Goal: Task Accomplishment & Management: Use online tool/utility

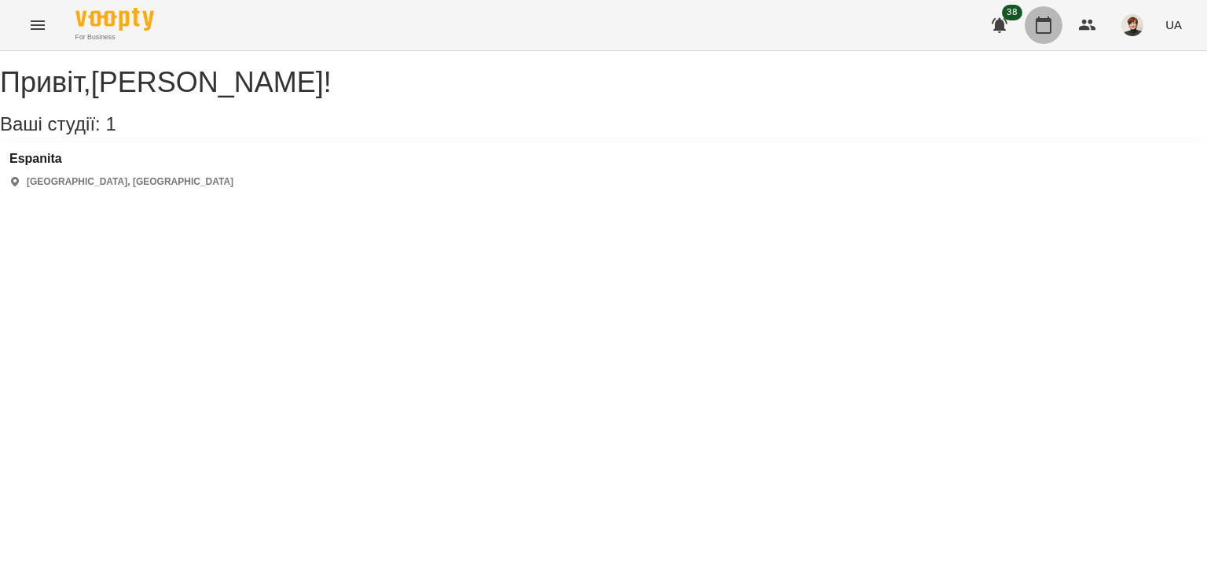
click at [1044, 18] on icon "button" at bounding box center [1044, 25] width 16 height 17
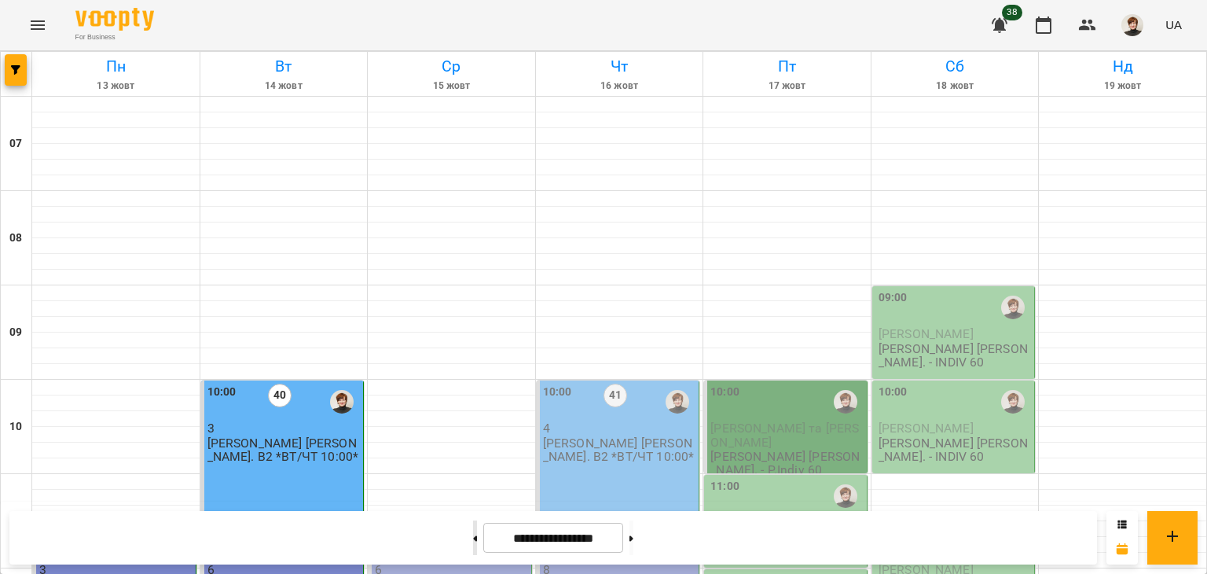
click at [473, 535] on icon at bounding box center [475, 538] width 4 height 6
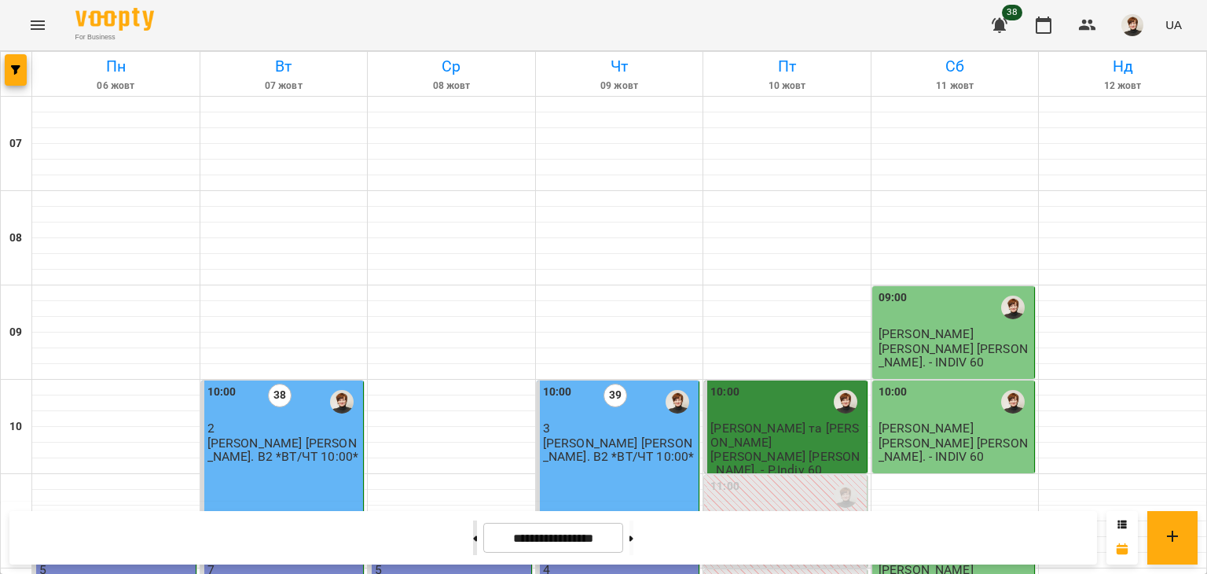
click at [473, 538] on button at bounding box center [475, 537] width 4 height 35
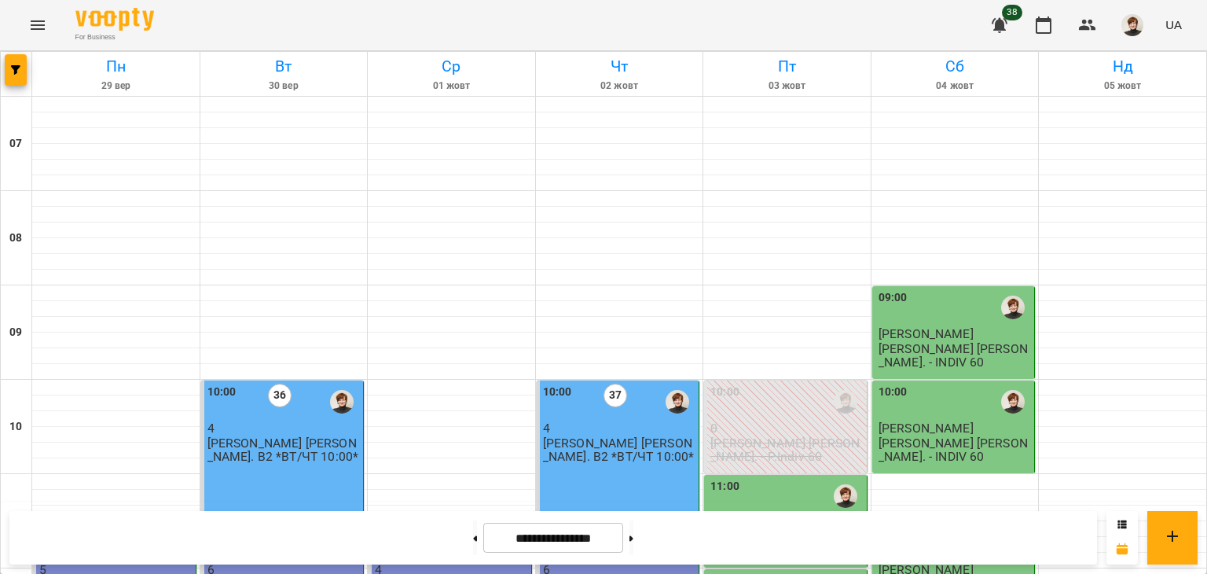
scroll to position [383, 0]
click at [473, 539] on button at bounding box center [475, 537] width 4 height 35
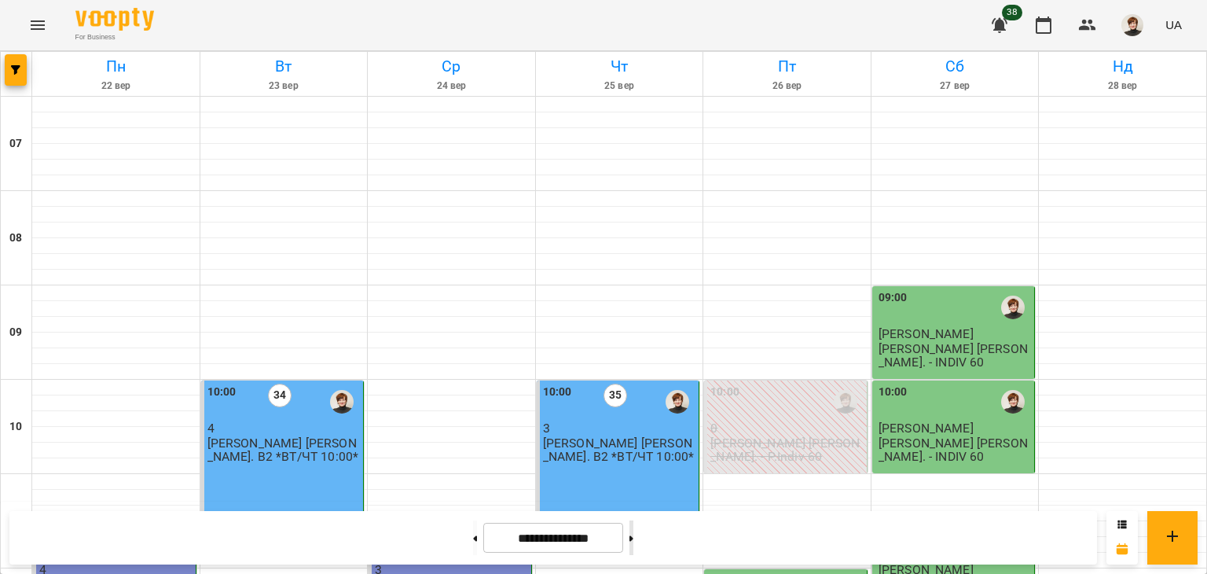
click at [633, 538] on icon at bounding box center [632, 538] width 4 height 6
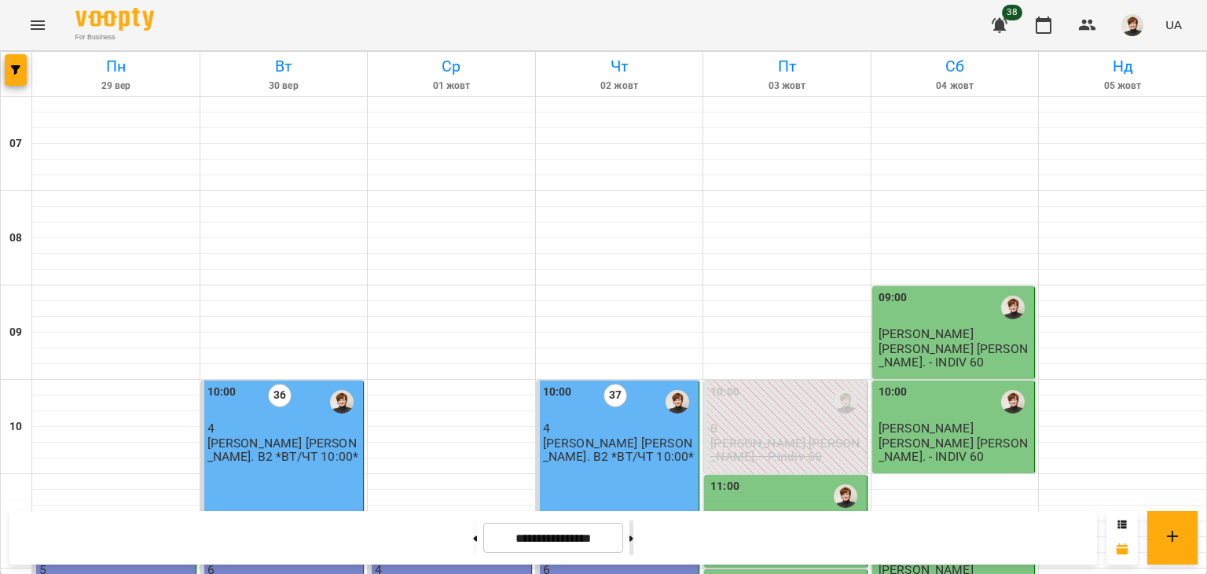
click at [633, 538] on icon at bounding box center [632, 538] width 4 height 6
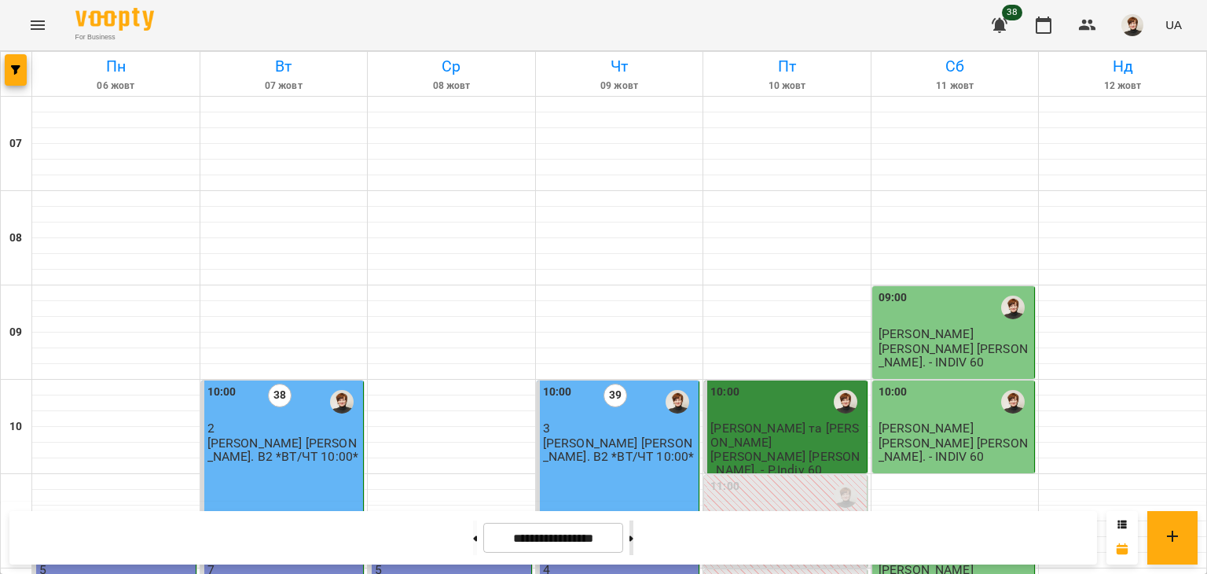
click at [633, 538] on icon at bounding box center [632, 538] width 4 height 6
type input "**********"
